Goal: Leave review/rating

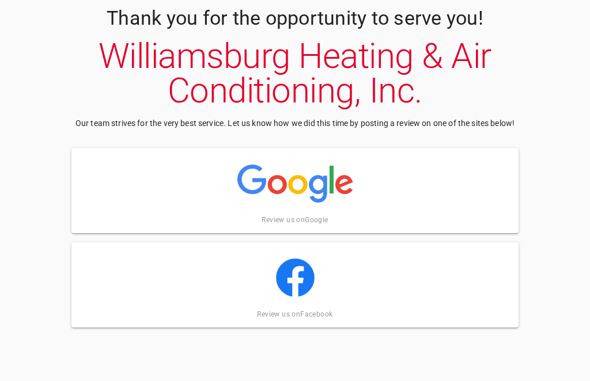
click at [332, 187] on img at bounding box center [295, 184] width 116 height 58
click at [292, 218] on link "Review us on Google" at bounding box center [295, 220] width 66 height 8
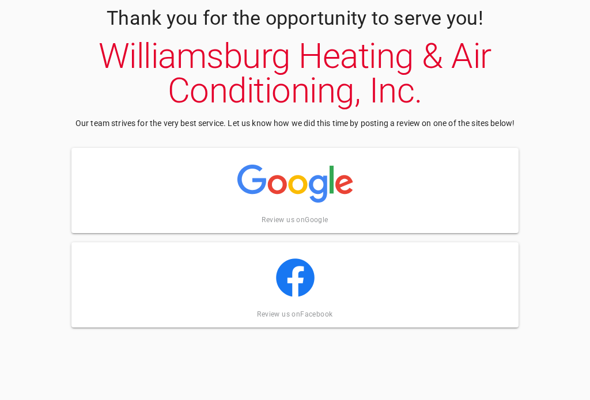
click at [302, 220] on link "Review us on Google" at bounding box center [295, 220] width 66 height 8
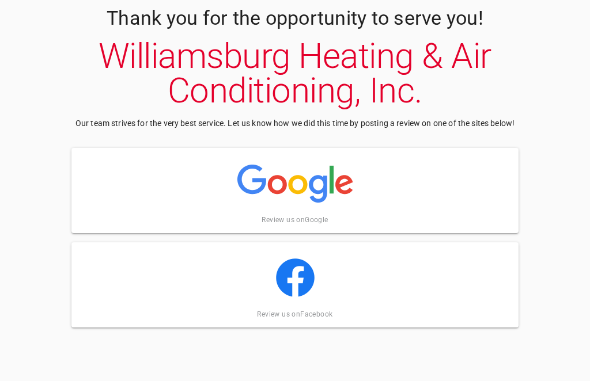
click at [298, 183] on img at bounding box center [295, 184] width 116 height 58
